Goal: Task Accomplishment & Management: Use online tool/utility

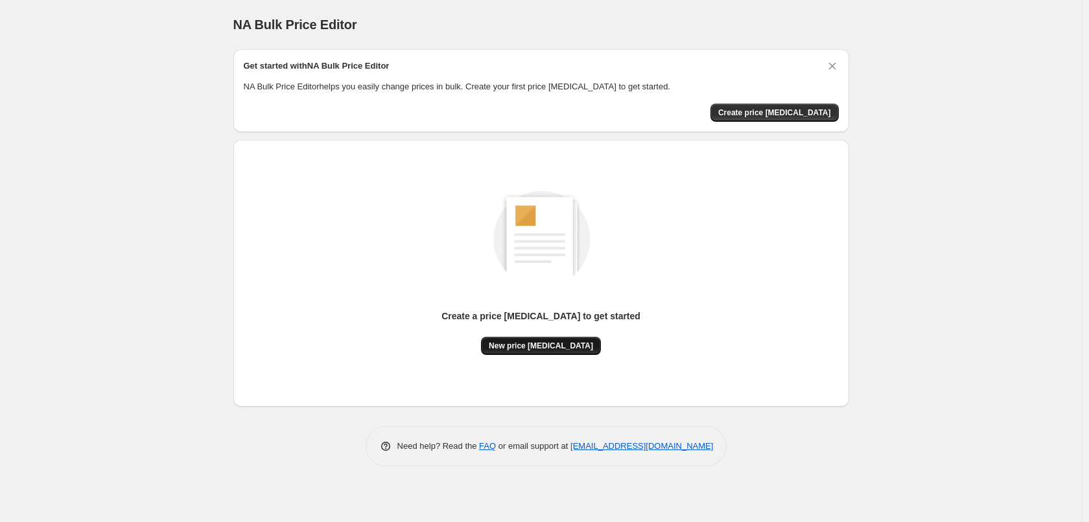
click at [556, 345] on span "New price [MEDICAL_DATA]" at bounding box center [541, 346] width 104 height 10
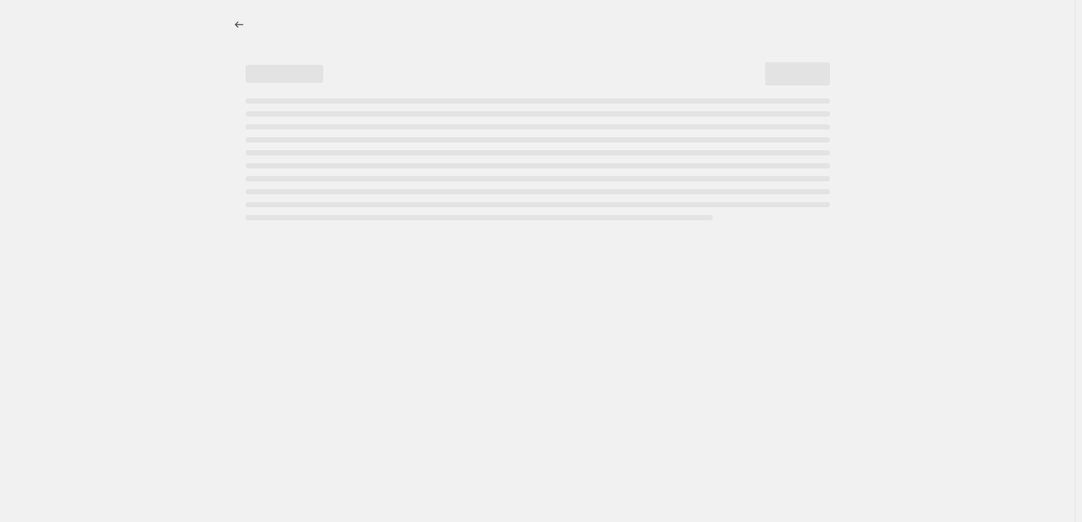
select select "percentage"
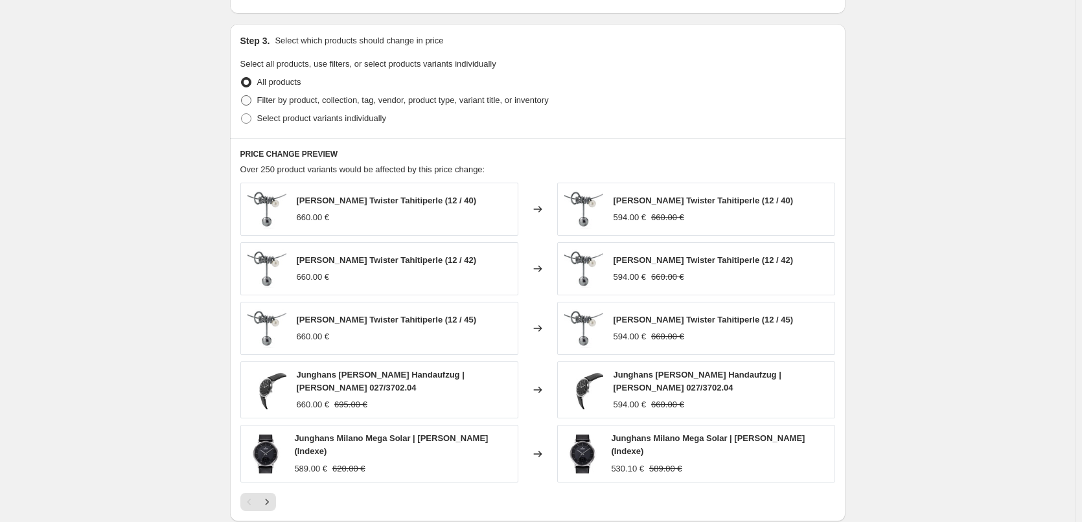
scroll to position [583, 0]
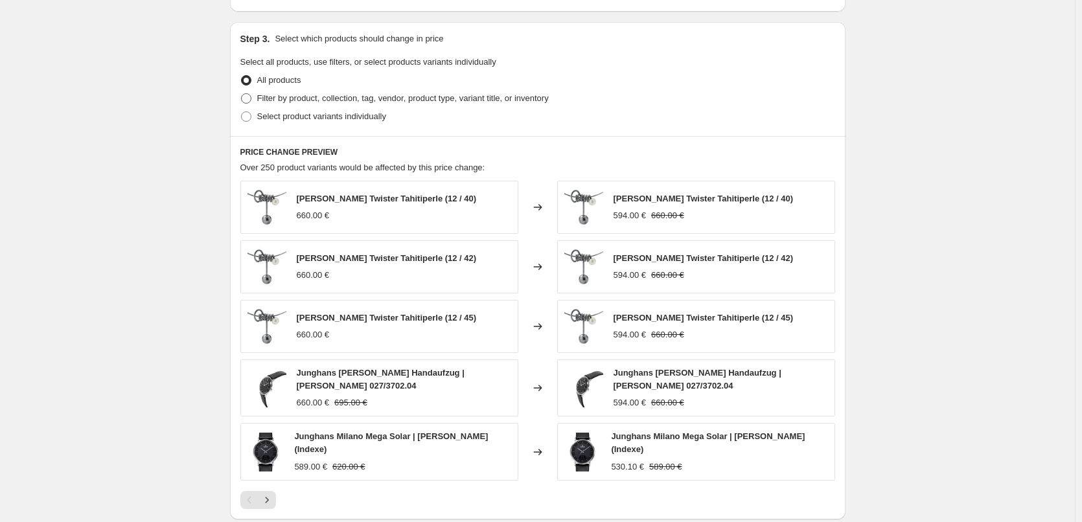
click at [321, 103] on span "Filter by product, collection, tag, vendor, product type, variant title, or inv…" at bounding box center [403, 98] width 292 height 10
click at [242, 94] on input "Filter by product, collection, tag, vendor, product type, variant title, or inv…" at bounding box center [241, 93] width 1 height 1
radio input "true"
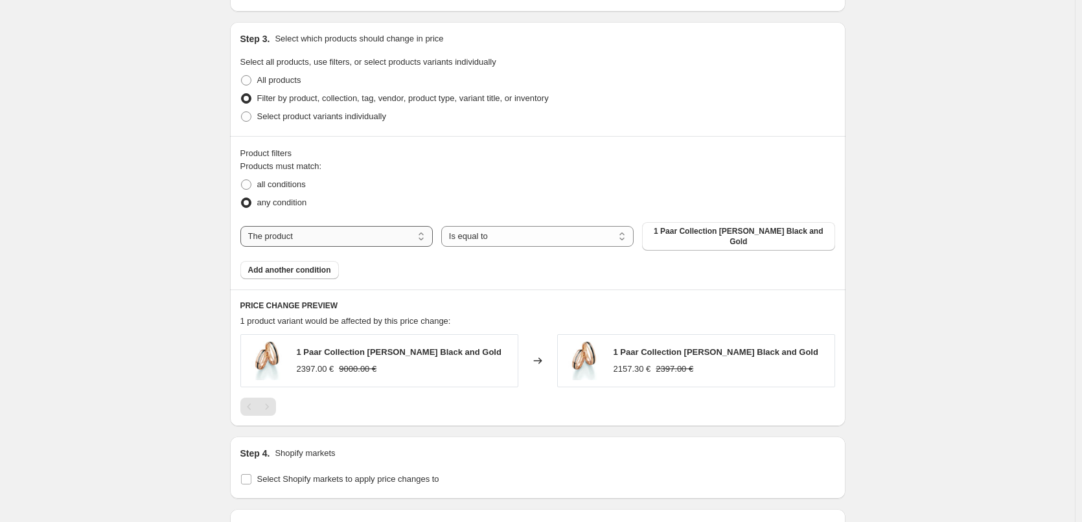
click at [318, 234] on select "The product The product's collection The product's tag The product's vendor The…" at bounding box center [336, 236] width 192 height 21
select select "collection"
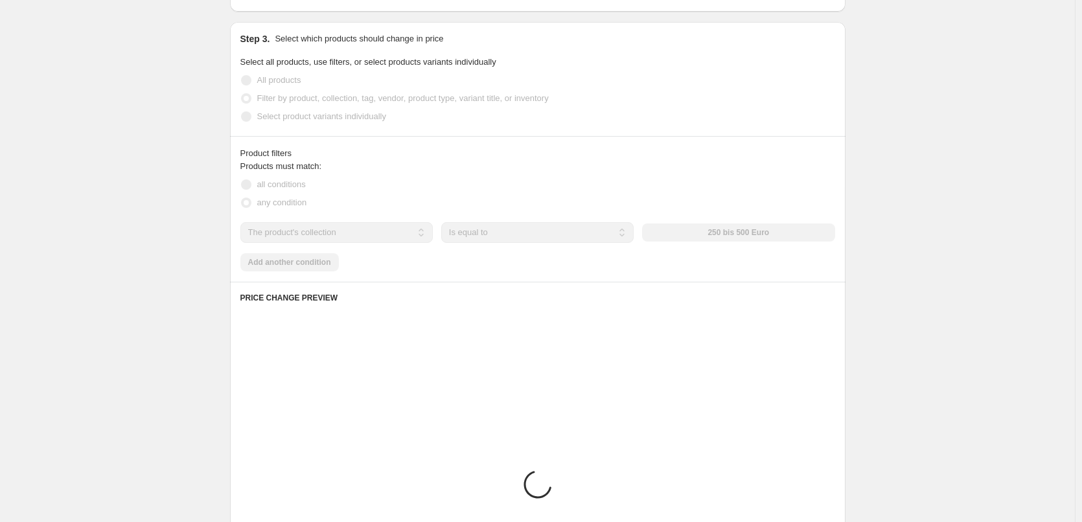
click at [526, 220] on div "Products must match: all conditions any condition The product The product's col…" at bounding box center [537, 215] width 595 height 111
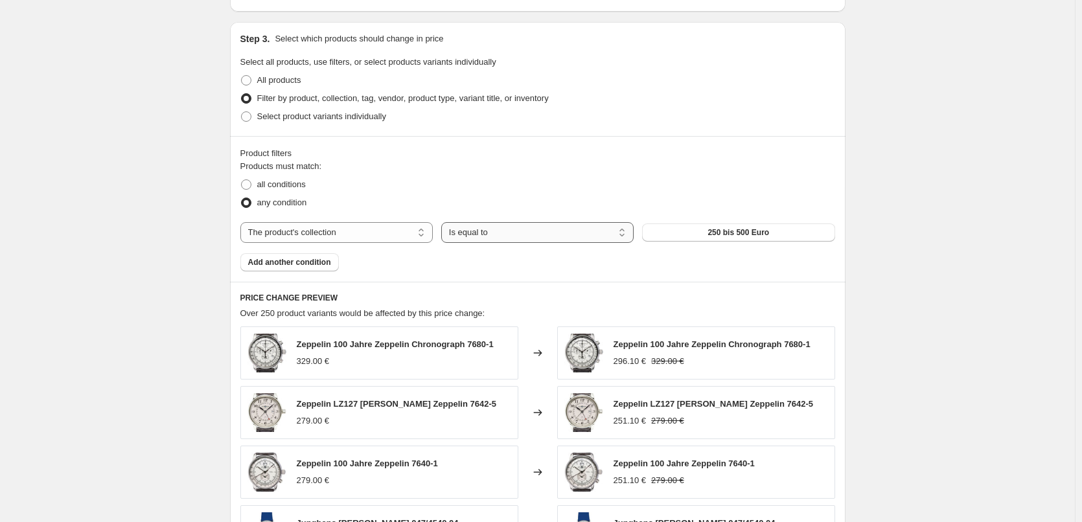
click at [515, 233] on select "Is equal to Is not equal to" at bounding box center [537, 232] width 192 height 21
click at [791, 231] on button "250 bis 500 Euro" at bounding box center [738, 233] width 192 height 18
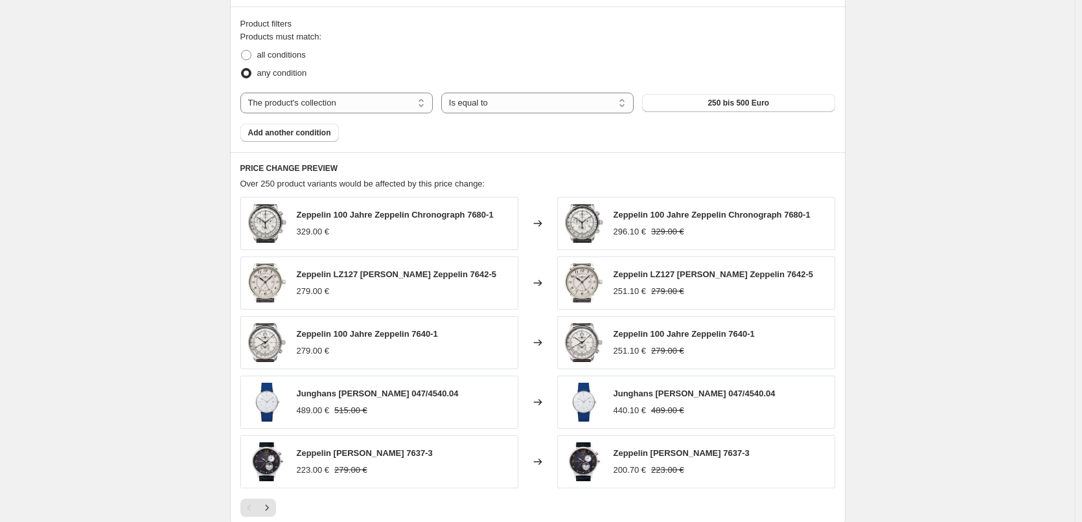
scroll to position [992, 0]
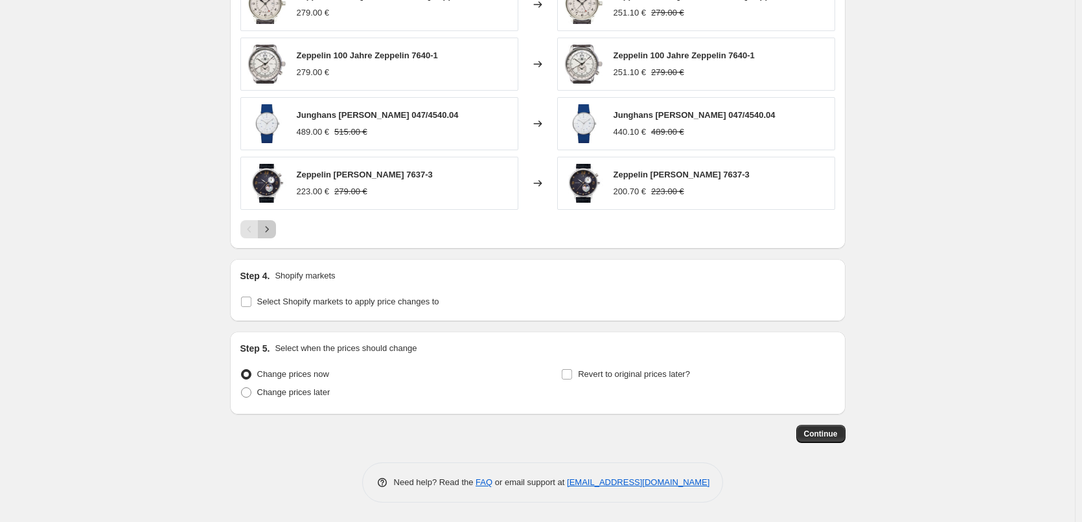
click at [273, 237] on button "Next" at bounding box center [267, 229] width 18 height 18
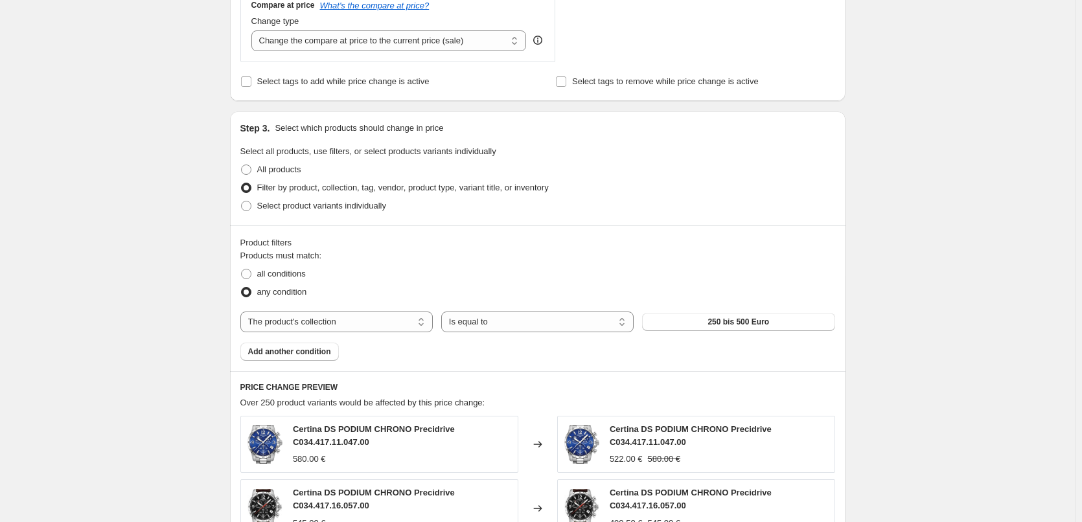
scroll to position [538, 0]
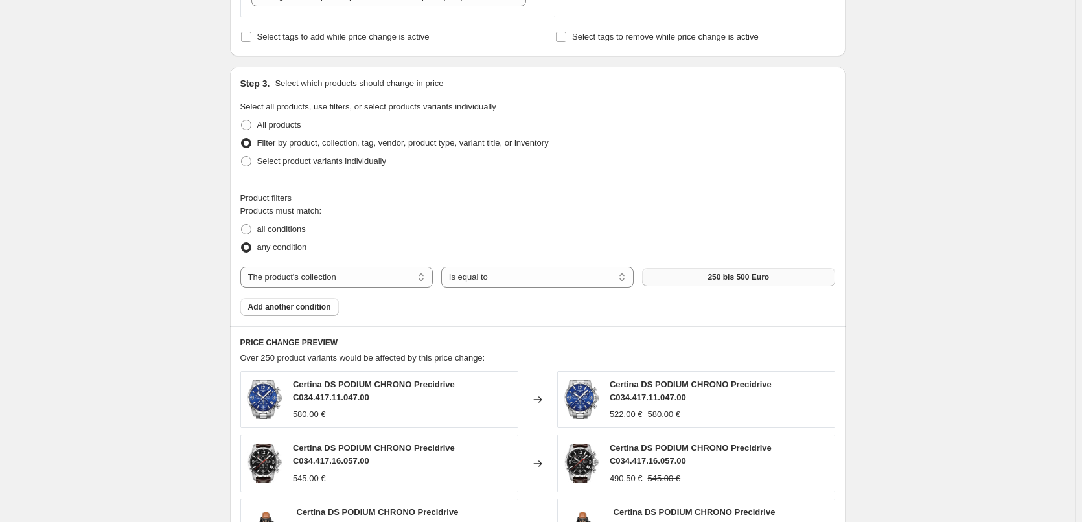
click at [744, 279] on span "250 bis 500 Euro" at bounding box center [739, 277] width 62 height 10
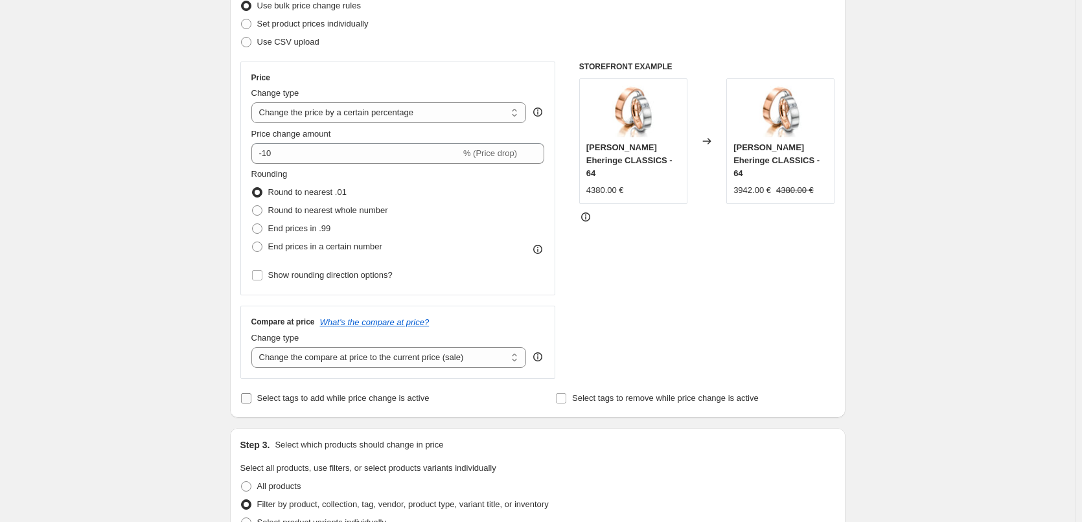
scroll to position [85, 0]
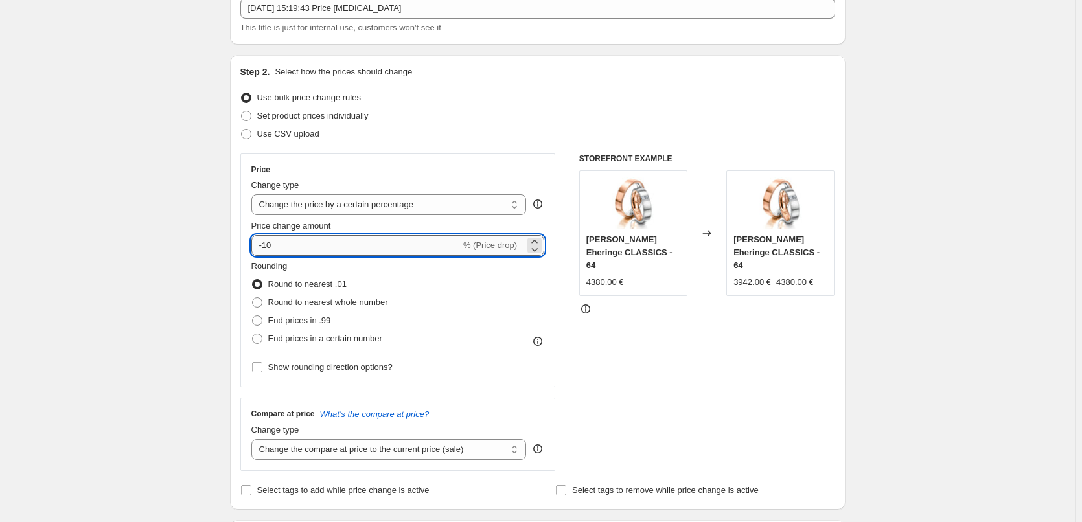
click at [371, 246] on input "-10" at bounding box center [355, 245] width 209 height 21
click at [529, 237] on div "-10 % (Price drop)" at bounding box center [398, 245] width 294 height 21
click at [537, 238] on icon at bounding box center [534, 241] width 13 height 13
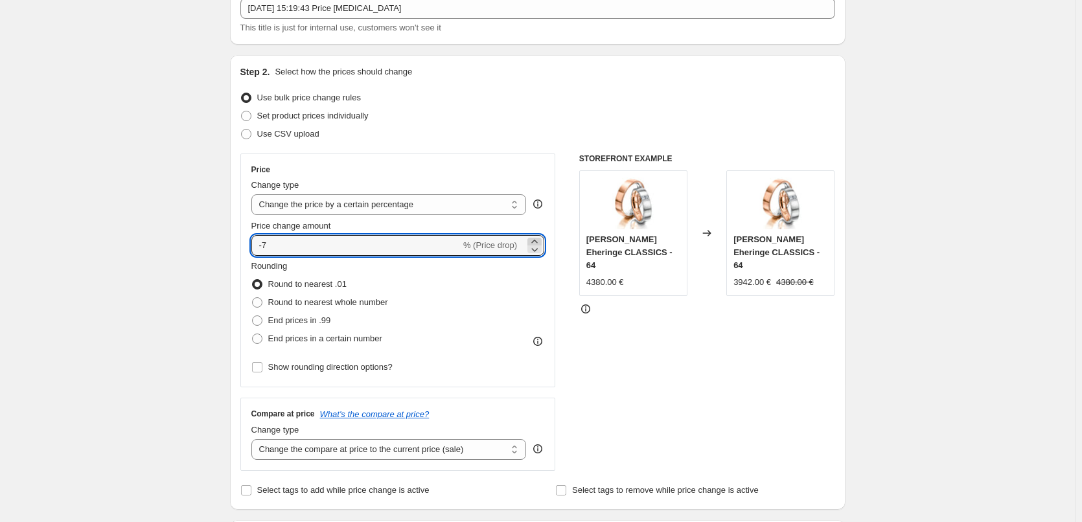
click at [537, 238] on icon at bounding box center [534, 241] width 13 height 13
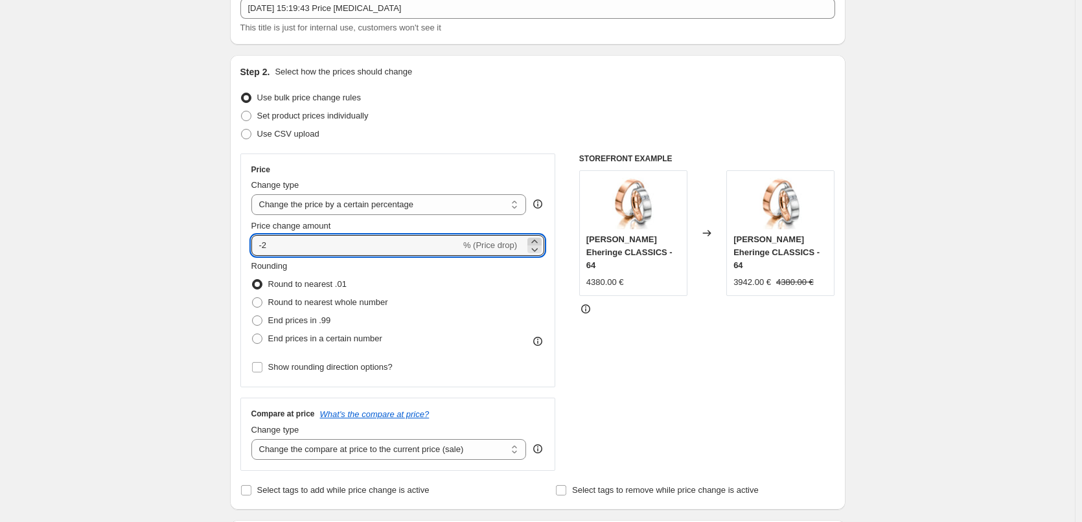
click at [537, 238] on icon at bounding box center [534, 241] width 13 height 13
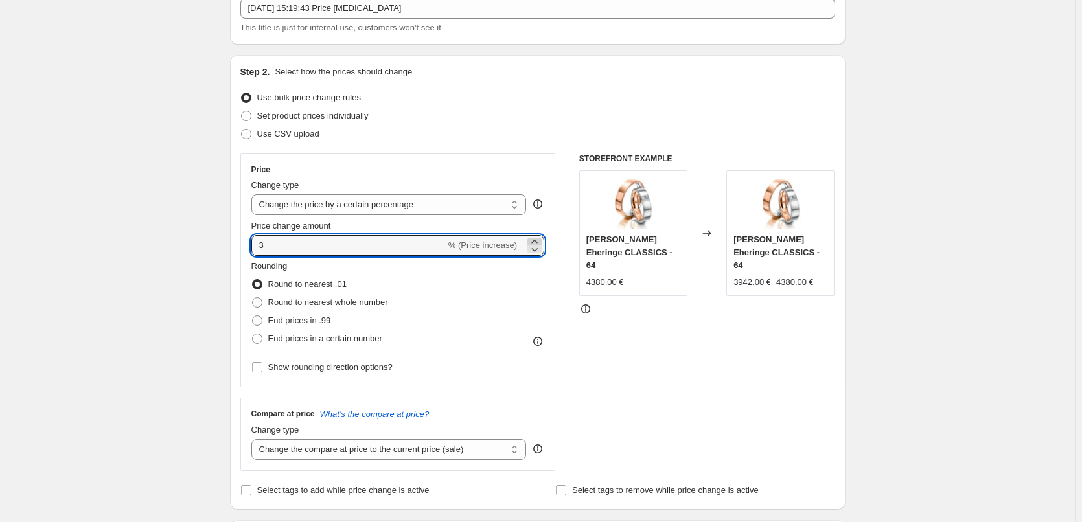
click at [537, 238] on icon at bounding box center [534, 241] width 13 height 13
type input "5"
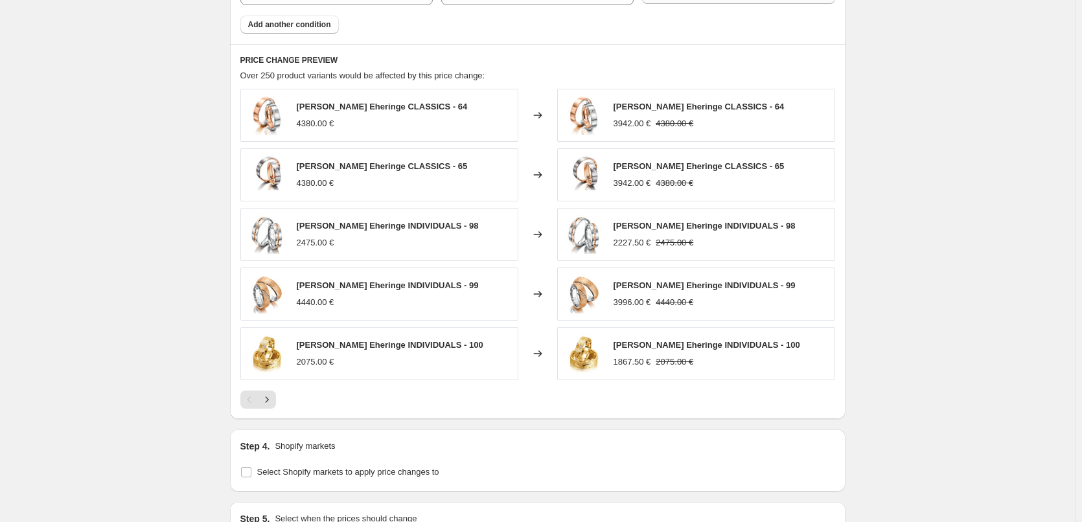
scroll to position [992, 0]
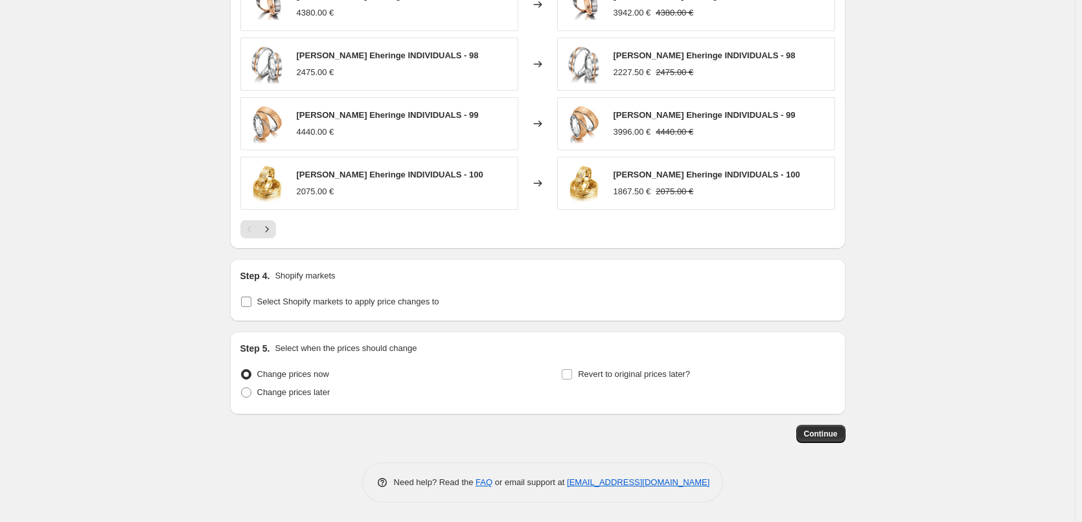
click at [347, 304] on span "Select Shopify markets to apply price changes to" at bounding box center [348, 302] width 182 height 10
click at [251, 304] on input "Select Shopify markets to apply price changes to" at bounding box center [246, 302] width 10 height 10
checkbox input "true"
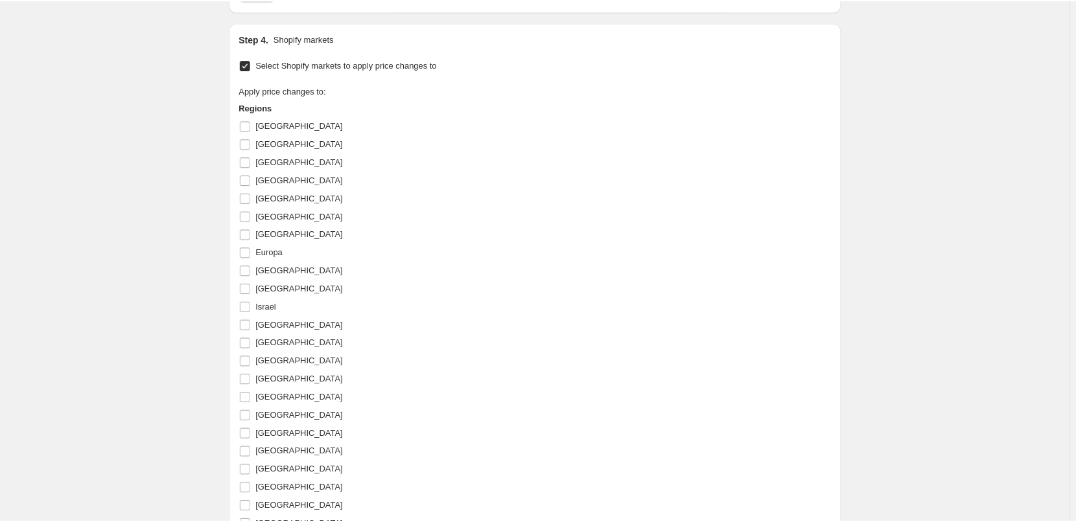
scroll to position [1251, 0]
